Goal: Task Accomplishment & Management: Manage account settings

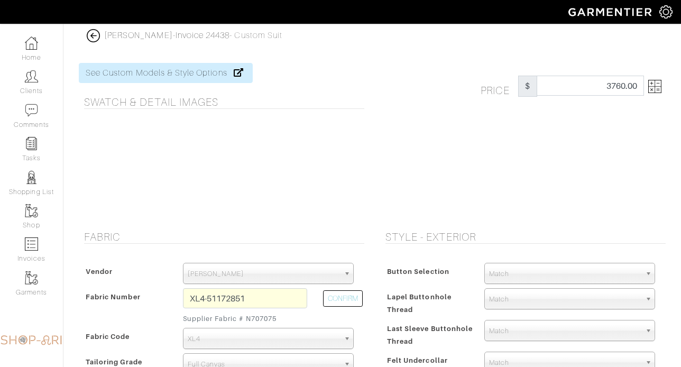
select select "76"
select select "1099"
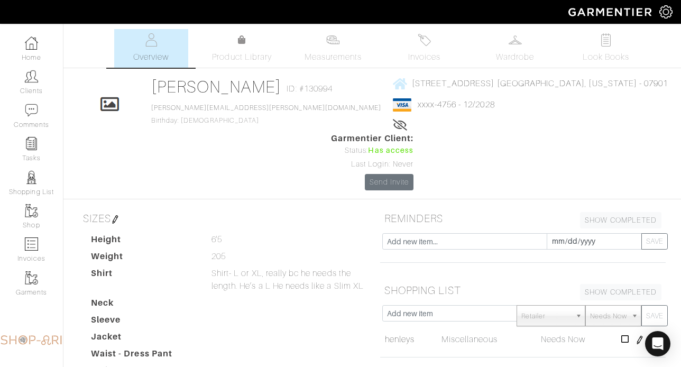
scroll to position [596, 0]
click at [405, 50] on link "Invoices" at bounding box center [424, 48] width 74 height 39
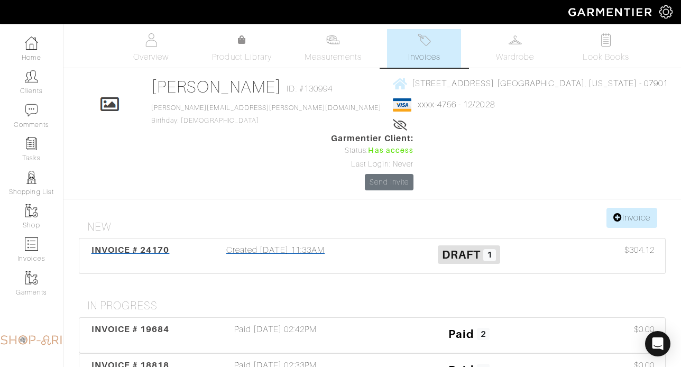
click at [225, 244] on div "Created 07/22/25 11:33AM" at bounding box center [275, 256] width 193 height 24
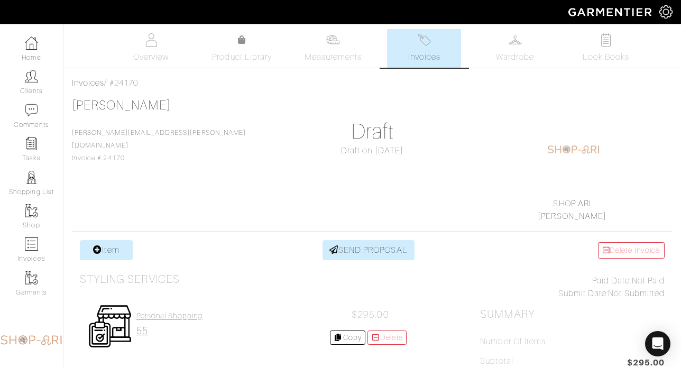
click at [152, 317] on h4 "Personal Shopping" at bounding box center [169, 315] width 66 height 9
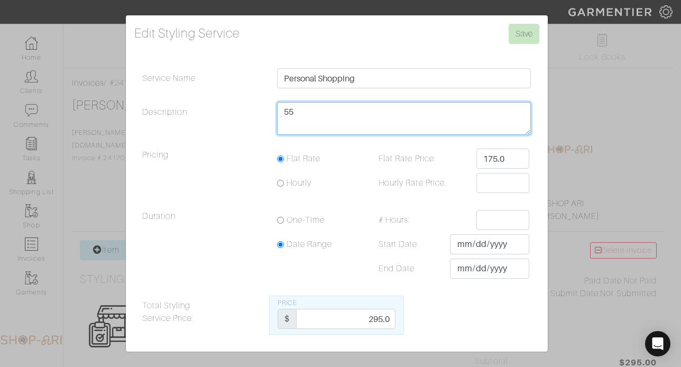
click at [354, 119] on textarea "55" at bounding box center [404, 118] width 254 height 33
type textarea "1.5"
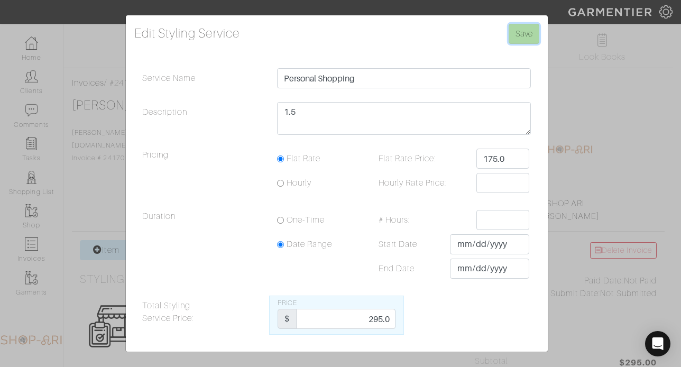
click at [534, 41] on input "Save" at bounding box center [523, 34] width 31 height 20
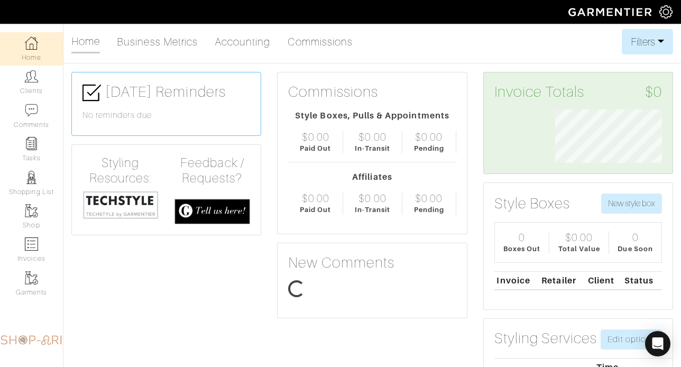
scroll to position [53, 122]
click at [43, 83] on link "Clients" at bounding box center [31, 82] width 63 height 33
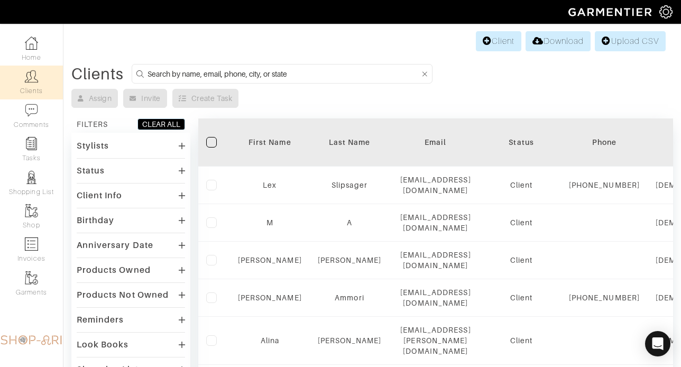
click at [173, 66] on form at bounding box center [282, 74] width 301 height 20
click at [172, 72] on input at bounding box center [283, 73] width 272 height 13
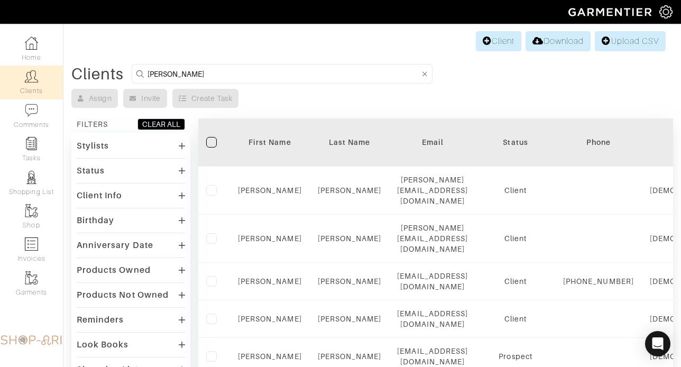
click at [239, 61] on div "Client Download Upload CSV Clients david perp Assign Invite Create Task FILTERS…" at bounding box center [340, 333] width 681 height 609
click at [237, 73] on input "david perp" at bounding box center [283, 73] width 272 height 13
type input "david perpich"
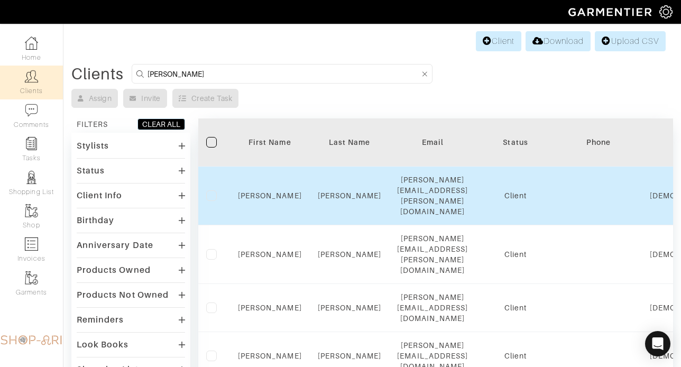
click at [284, 190] on div "David" at bounding box center [270, 195] width 64 height 11
click at [278, 191] on link "David" at bounding box center [270, 195] width 64 height 8
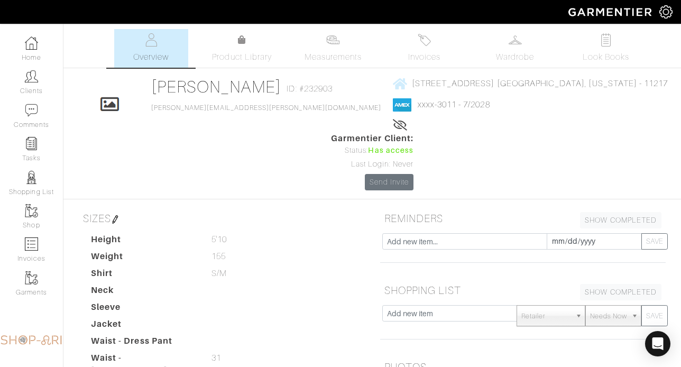
click at [404, 78] on link "121 LINCOLN PLACE BROOKLYN, New York - 11217" at bounding box center [530, 83] width 275 height 13
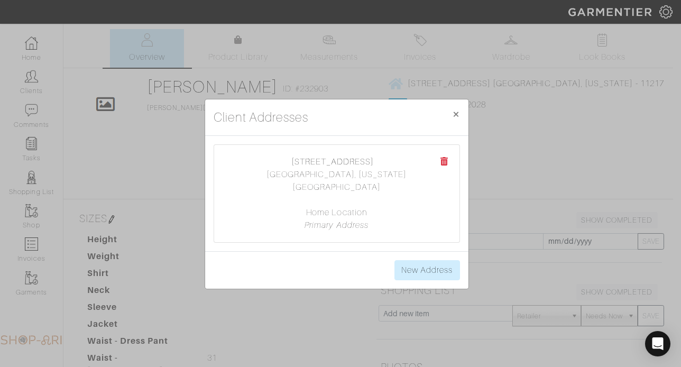
click at [425, 50] on div "Client Addresses × Close 121 LINCOLN PLACE BROOKLYN, New York 11217 Home Locati…" at bounding box center [340, 183] width 681 height 367
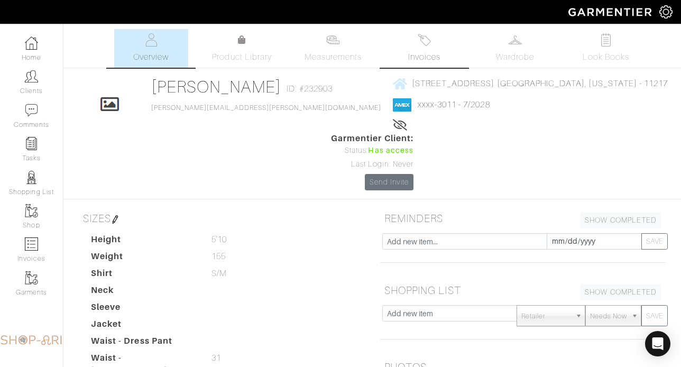
click at [423, 46] on link "Invoices" at bounding box center [424, 48] width 74 height 39
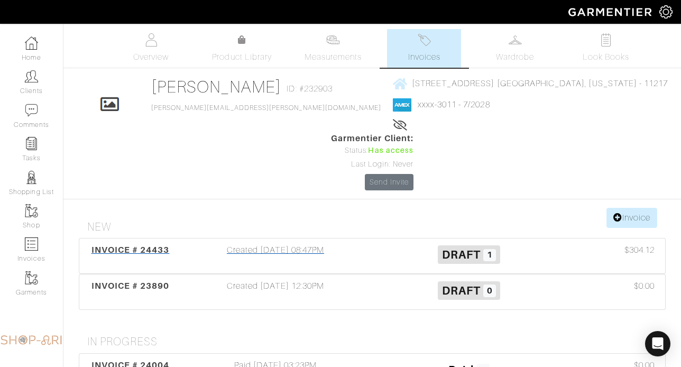
click at [308, 238] on div "INVOICE # 24433 Created 08/25/25 08:47PM Draft 1 $304.12" at bounding box center [371, 255] width 585 height 35
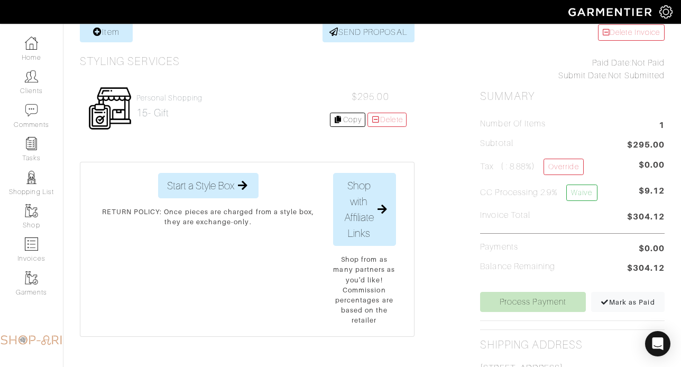
scroll to position [225, 0]
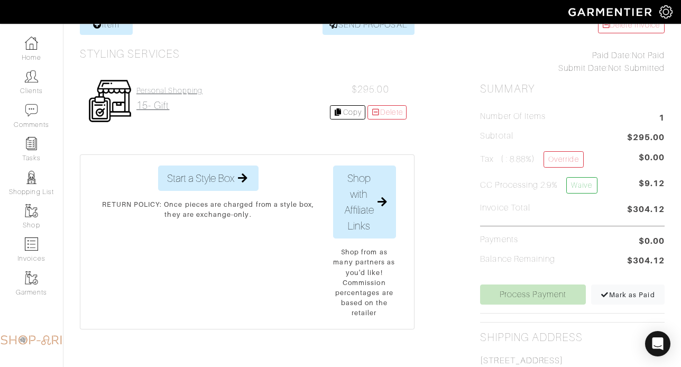
click at [152, 97] on link "Personal Shopping 15- gift" at bounding box center [169, 98] width 66 height 25
click at [160, 108] on h2 "15- gift" at bounding box center [169, 105] width 66 height 12
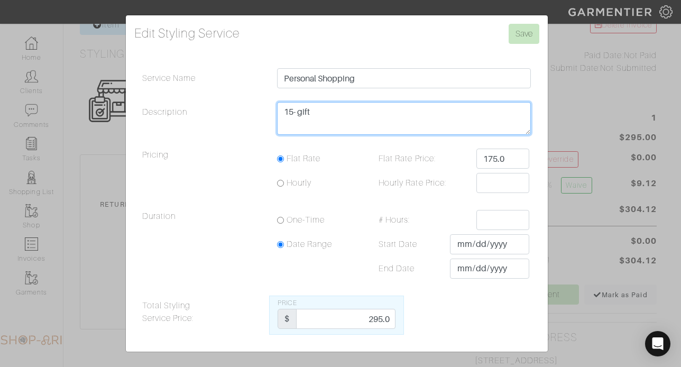
click at [360, 106] on textarea "15- gift" at bounding box center [404, 118] width 254 height 33
type textarea "30"
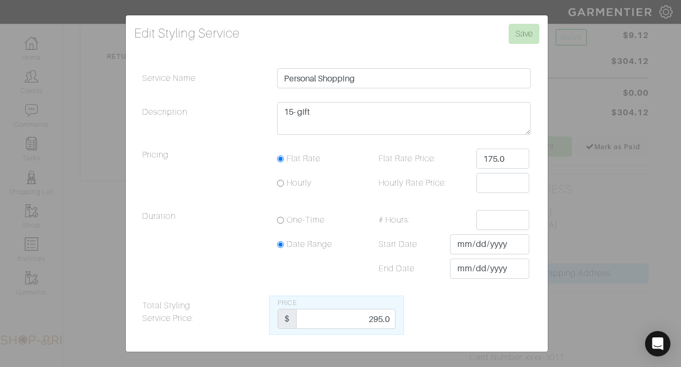
scroll to position [503, 0]
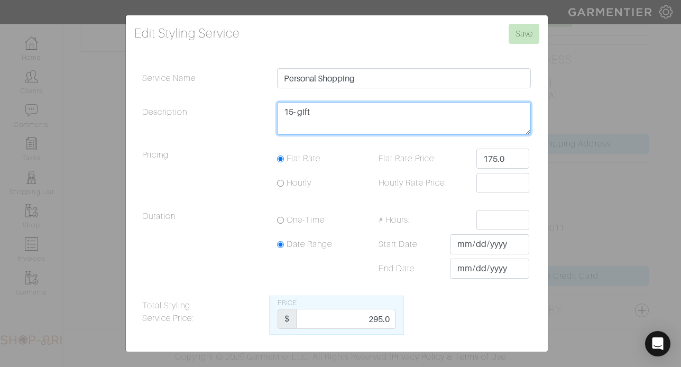
click at [348, 111] on textarea "15- gift" at bounding box center [404, 118] width 254 height 33
type textarea "30 - gift"
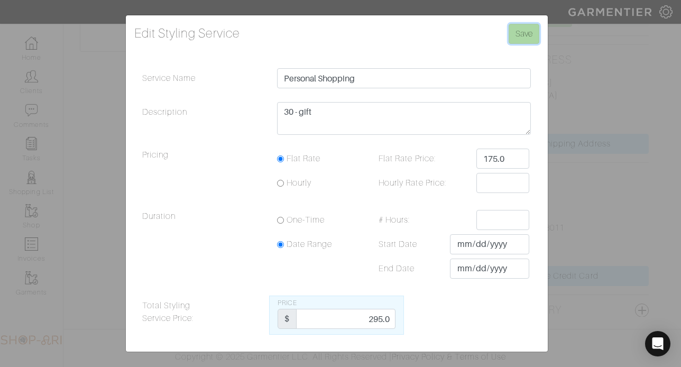
click at [519, 35] on input "Save" at bounding box center [523, 34] width 31 height 20
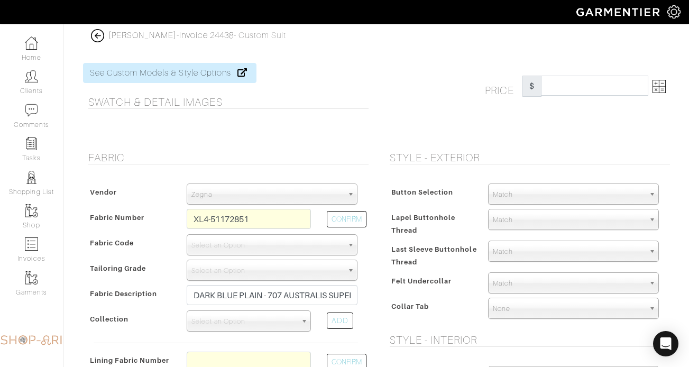
select select "76"
select select "1099"
